Goal: Transaction & Acquisition: Book appointment/travel/reservation

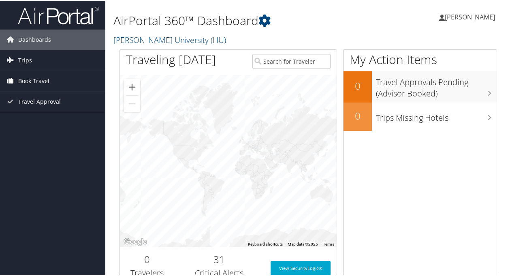
click at [57, 83] on link "Book Travel" at bounding box center [52, 80] width 105 height 20
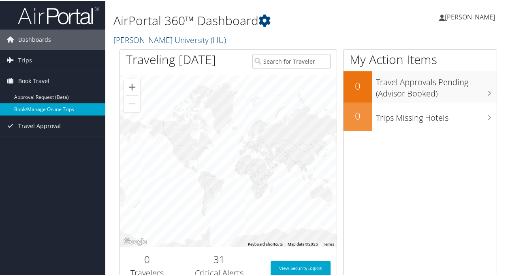
click at [56, 108] on link "Book/Manage Online Trips" at bounding box center [52, 109] width 105 height 12
